Goal: Find specific page/section

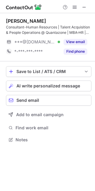
scroll to position [136, 95]
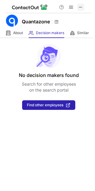
click at [80, 9] on span at bounding box center [80, 7] width 5 height 5
